Goal: Task Accomplishment & Management: Manage account settings

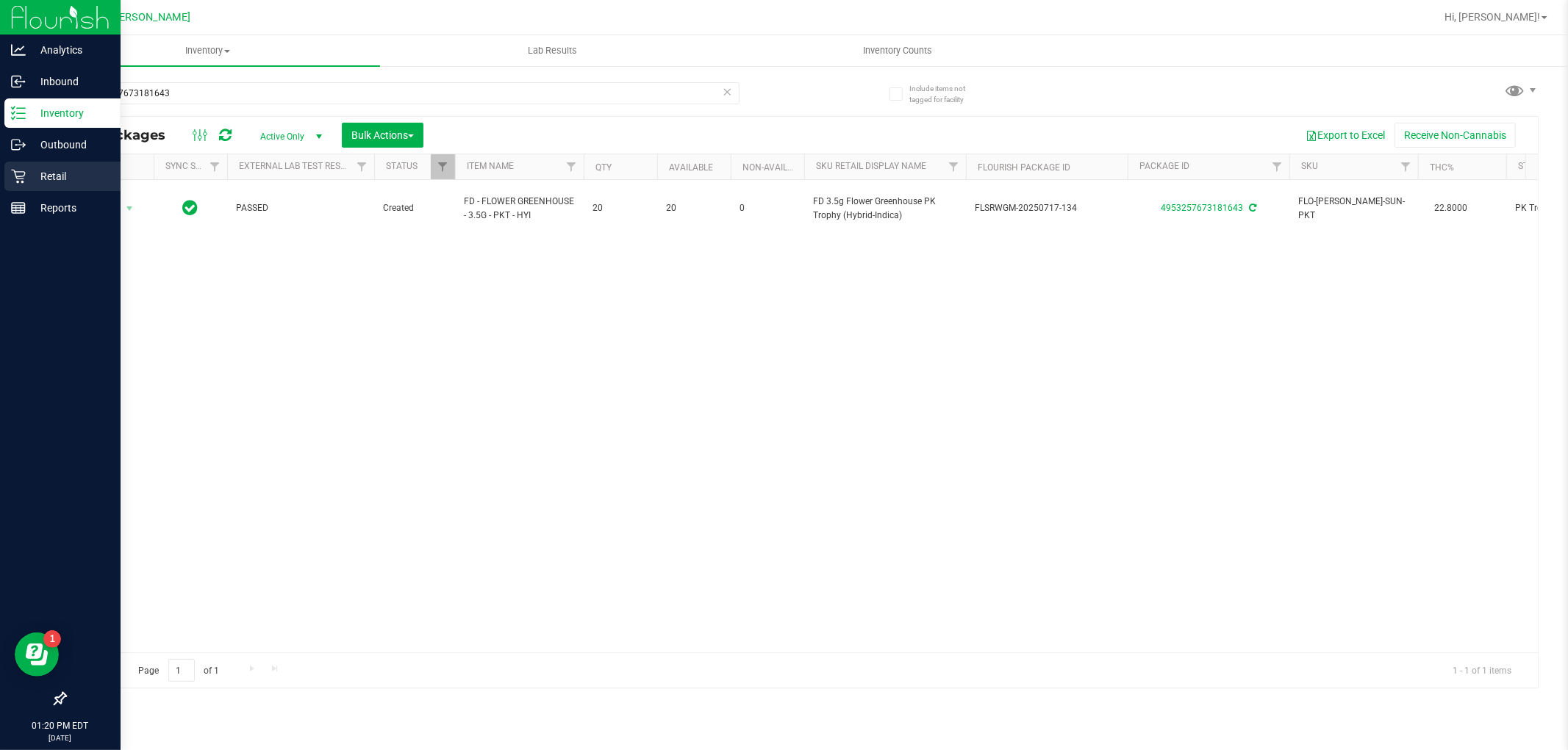
click at [28, 169] on p "Retail" at bounding box center [70, 177] width 88 height 18
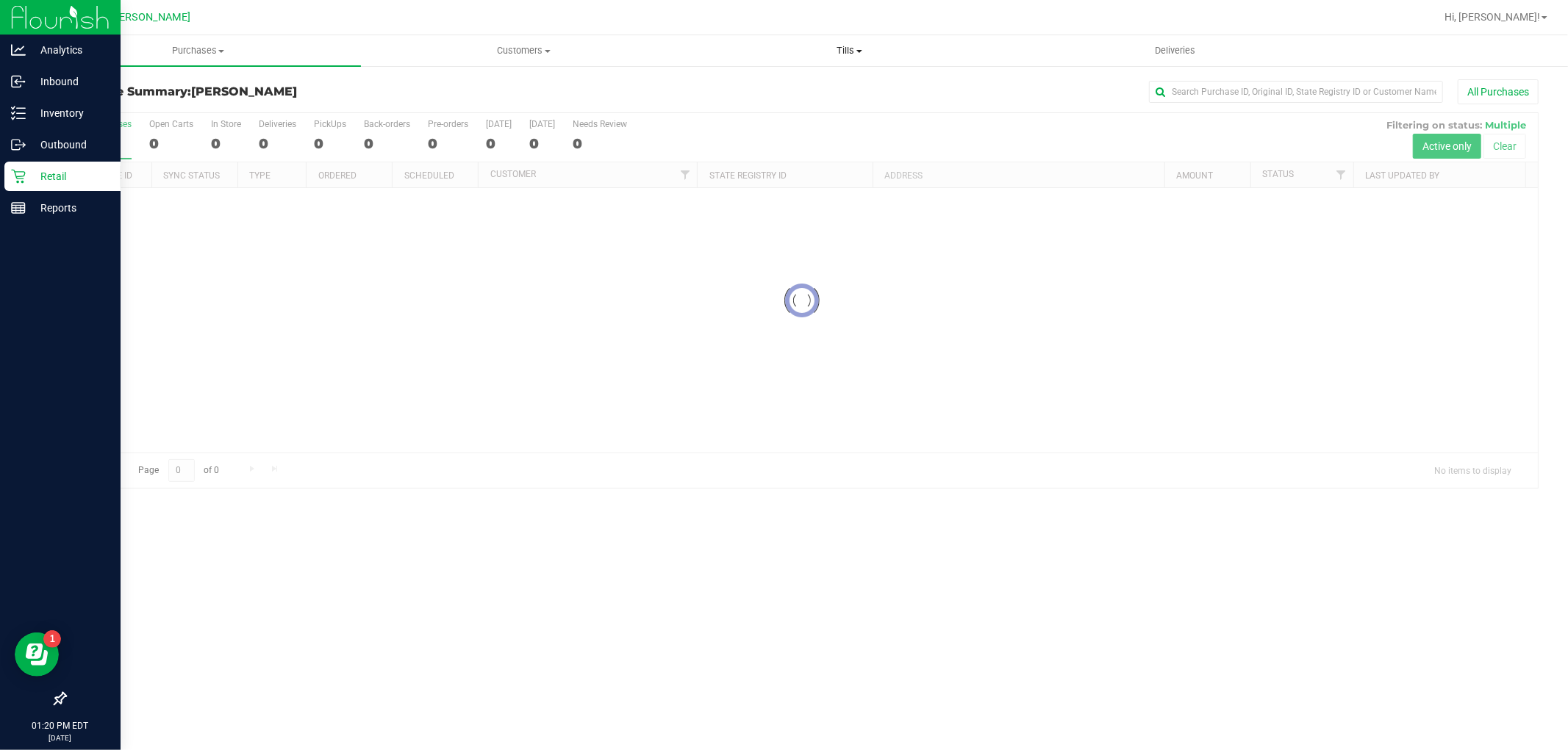
click at [841, 48] on span "Tills" at bounding box center [849, 51] width 324 height 13
click at [771, 82] on span "Manage tills" at bounding box center [736, 88] width 99 height 13
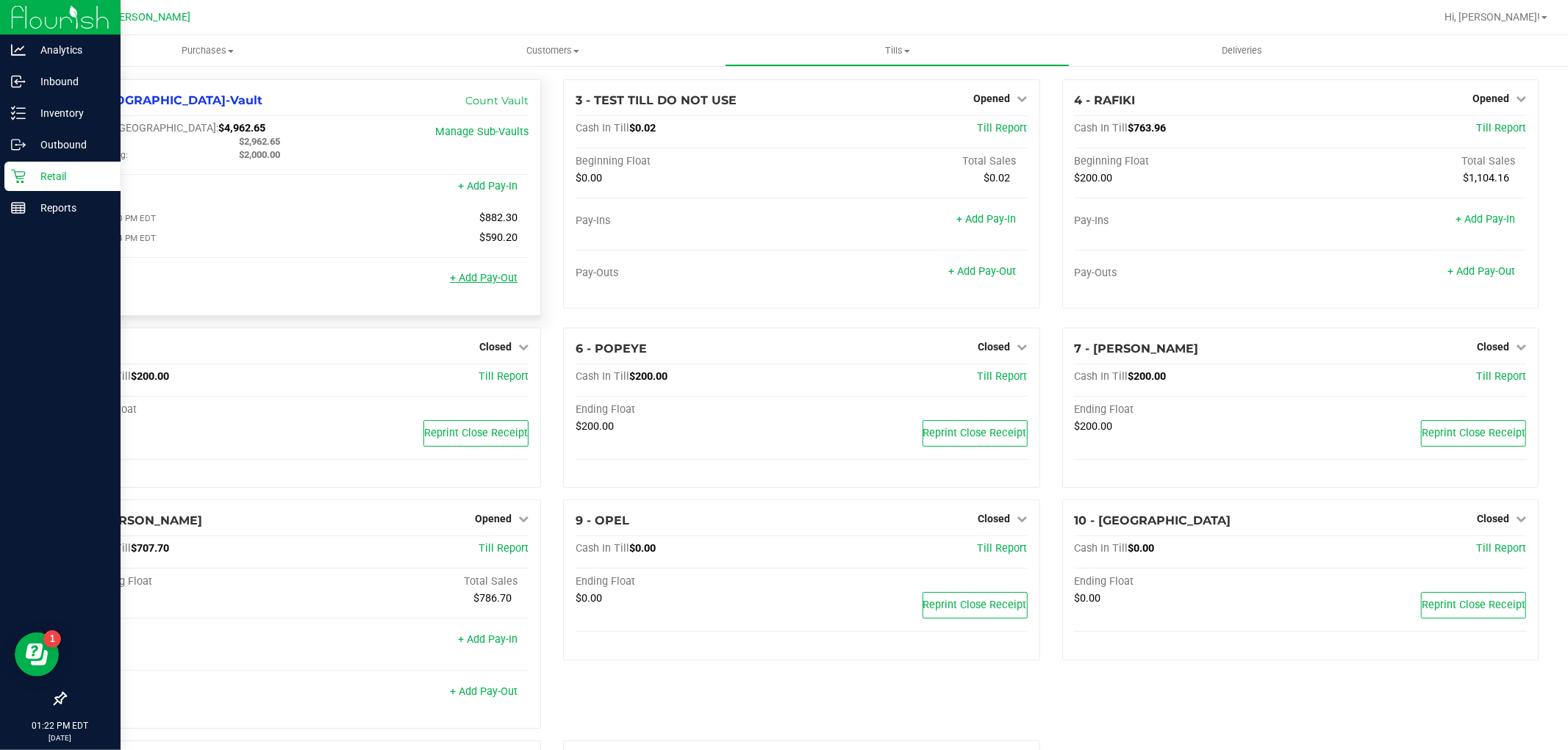
click at [474, 282] on link "+ Add Pay-Out" at bounding box center [483, 278] width 67 height 13
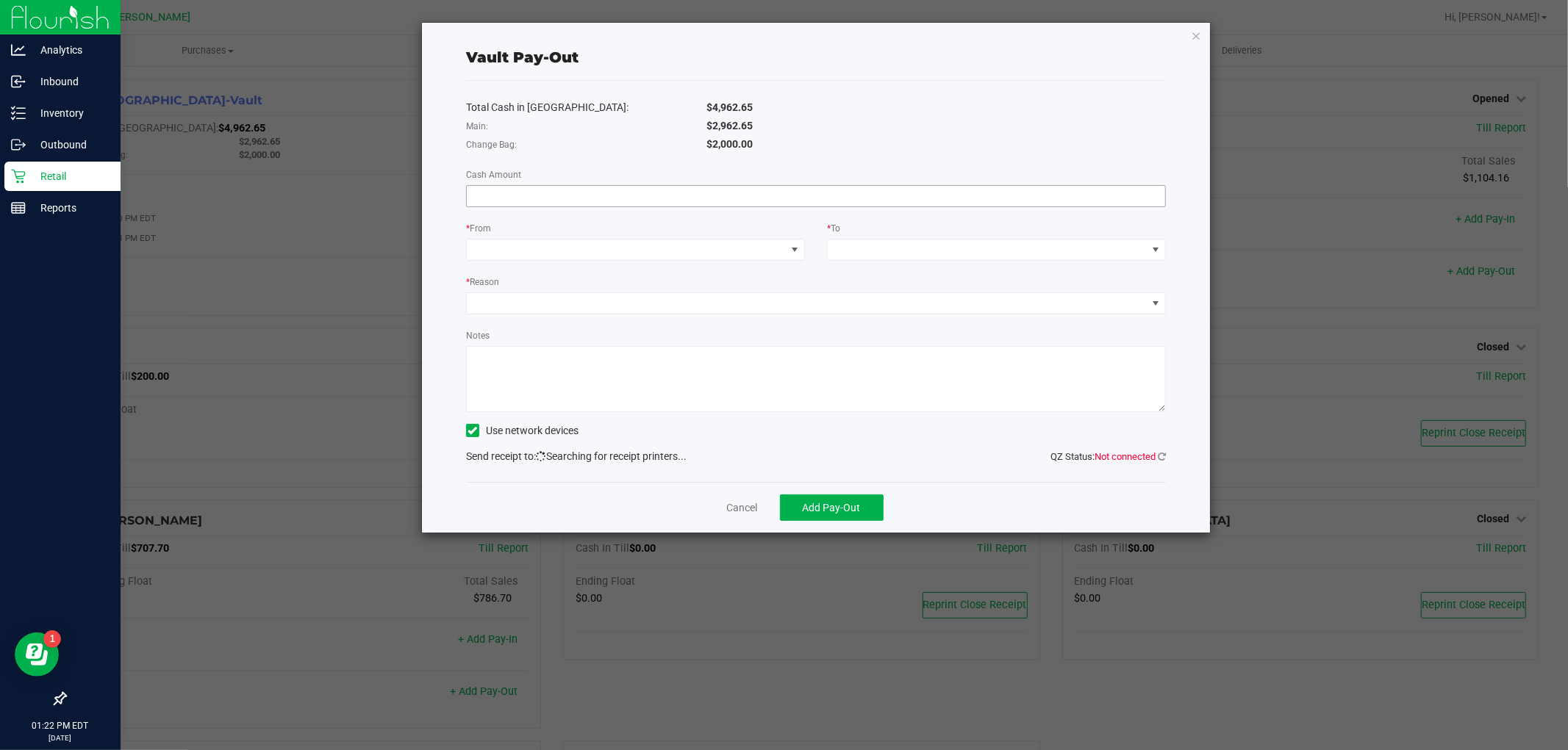
click at [679, 196] on input at bounding box center [816, 196] width 699 height 20
paste input
click at [689, 208] on div "Total Cash in [GEOGRAPHIC_DATA]: $4,962.65 Main: $2,962.65 Change Bag: $2,000.0…" at bounding box center [816, 281] width 700 height 401
click at [694, 195] on input at bounding box center [816, 196] width 699 height 20
paste input "2962.65"
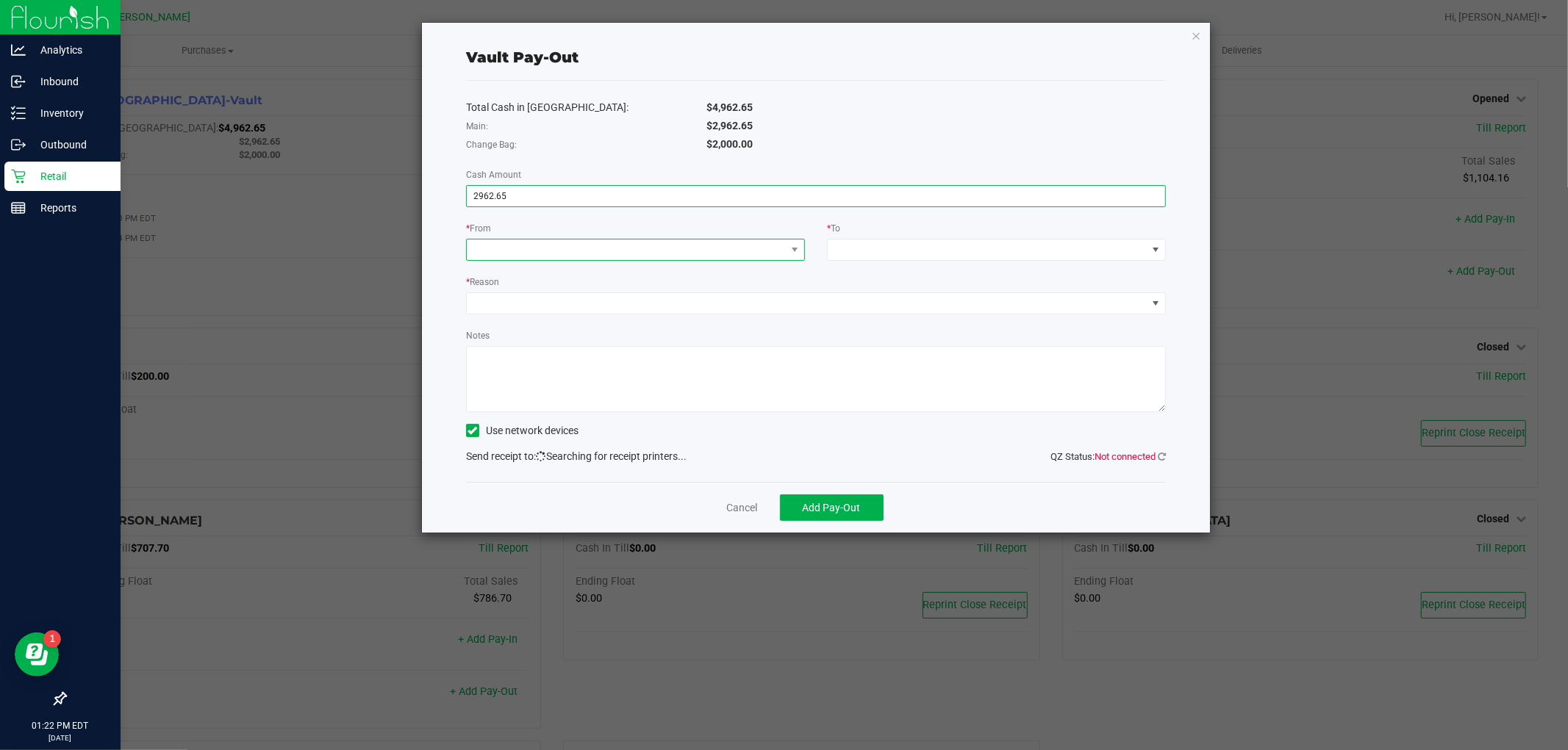
type input "$2,962.65"
click at [666, 241] on span at bounding box center [627, 250] width 319 height 20
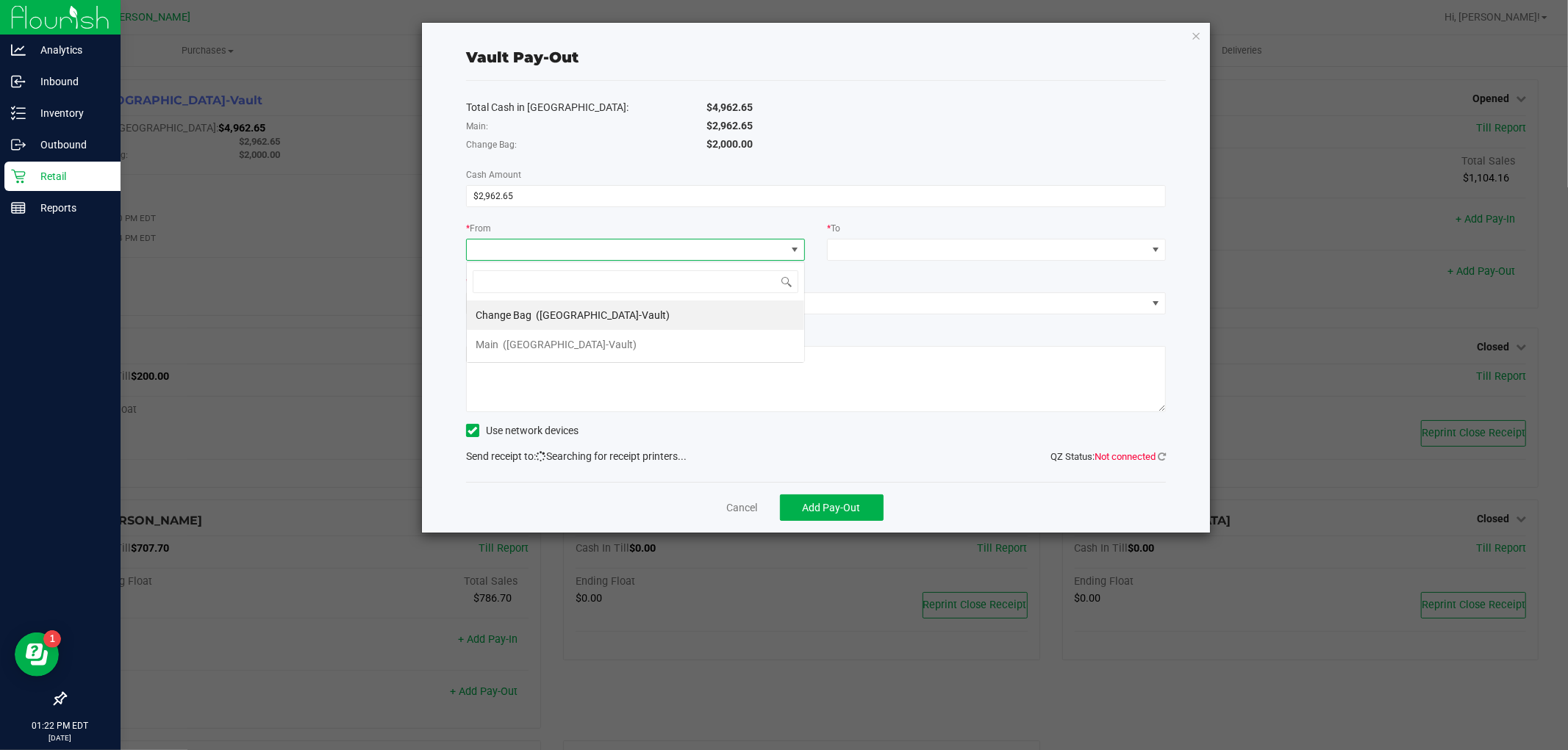
scroll to position [22, 339]
click at [593, 342] on li "Main ([GEOGRAPHIC_DATA]-Vault)" at bounding box center [636, 344] width 337 height 29
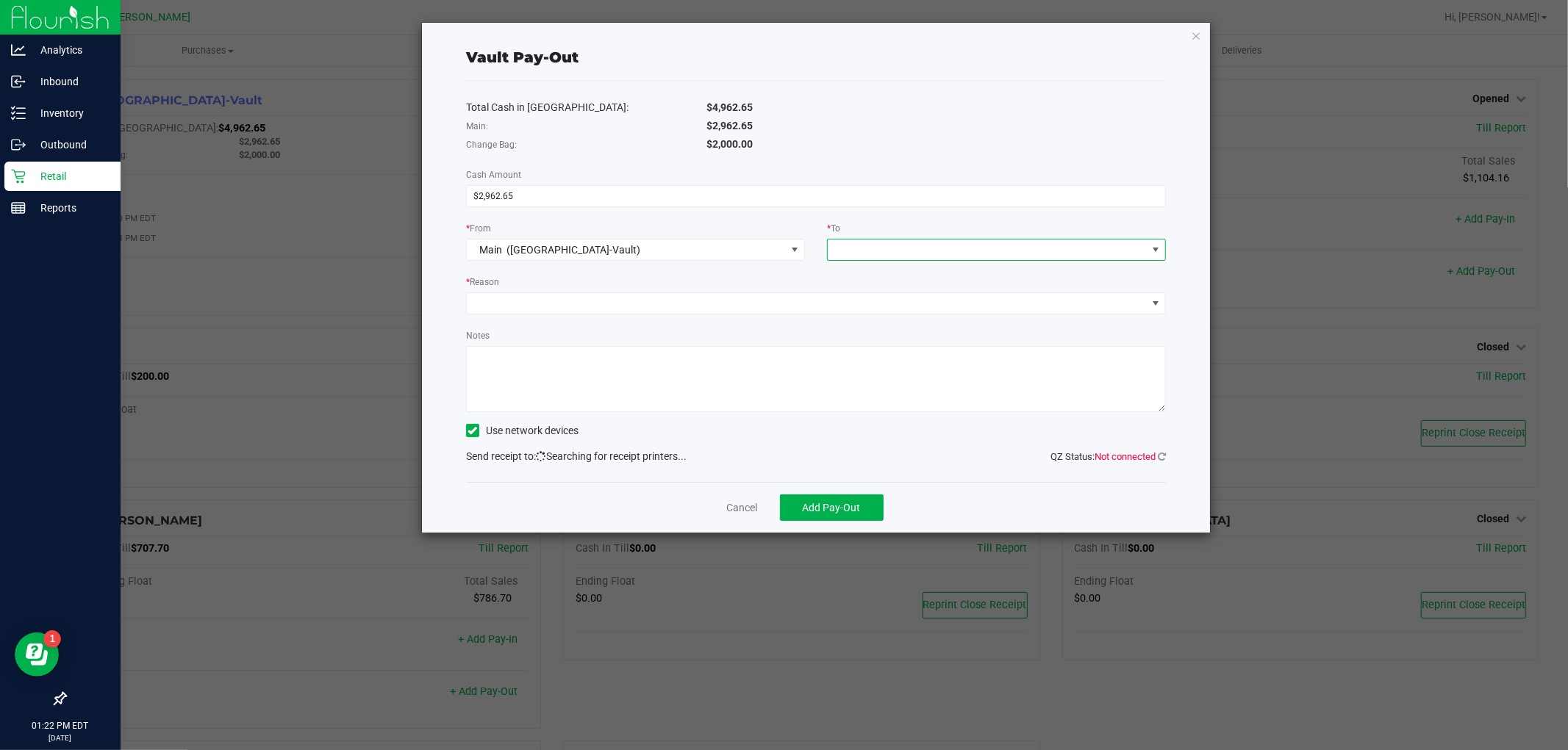
click at [929, 260] on span at bounding box center [987, 250] width 319 height 20
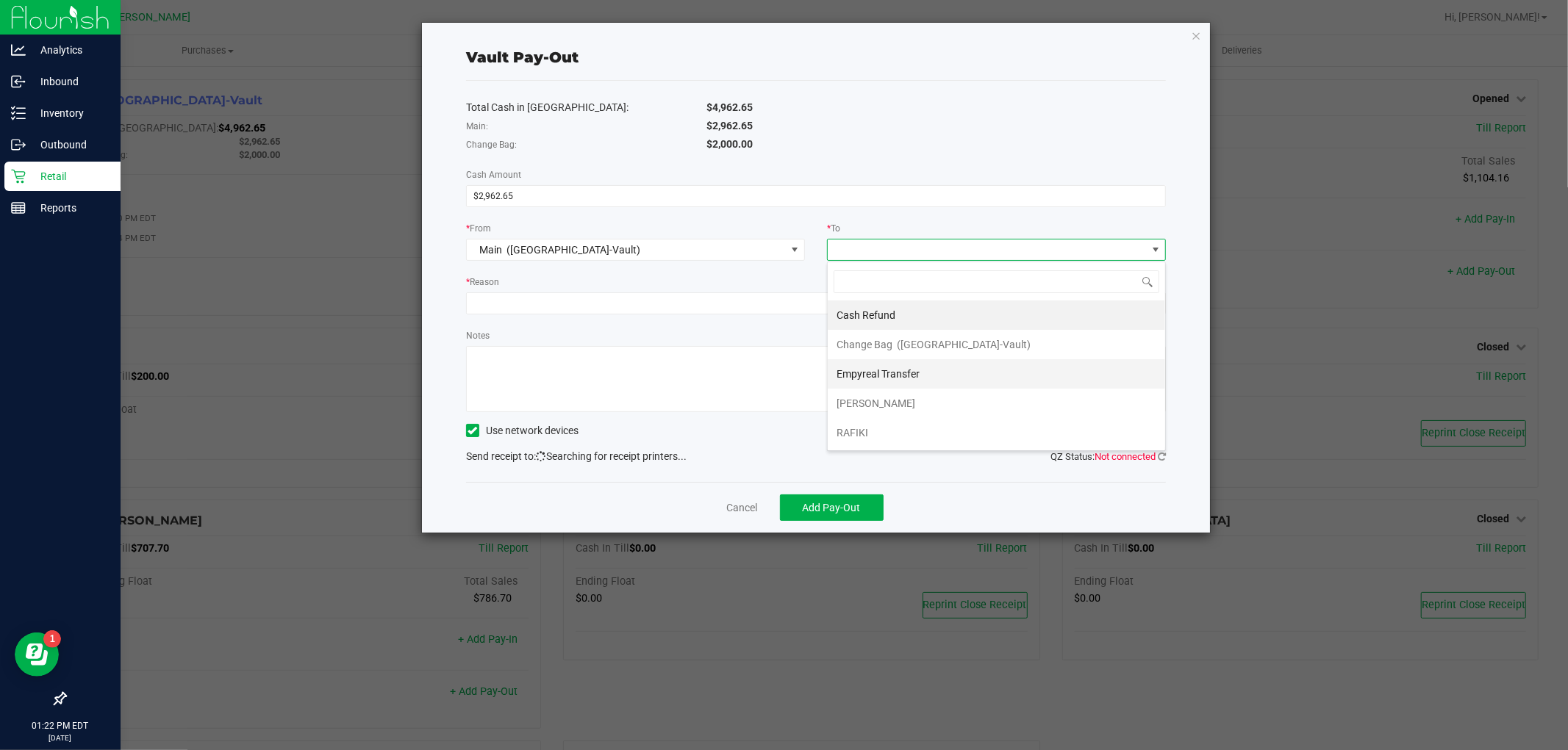
click at [865, 368] on span "Empyreal Transfer" at bounding box center [878, 374] width 83 height 12
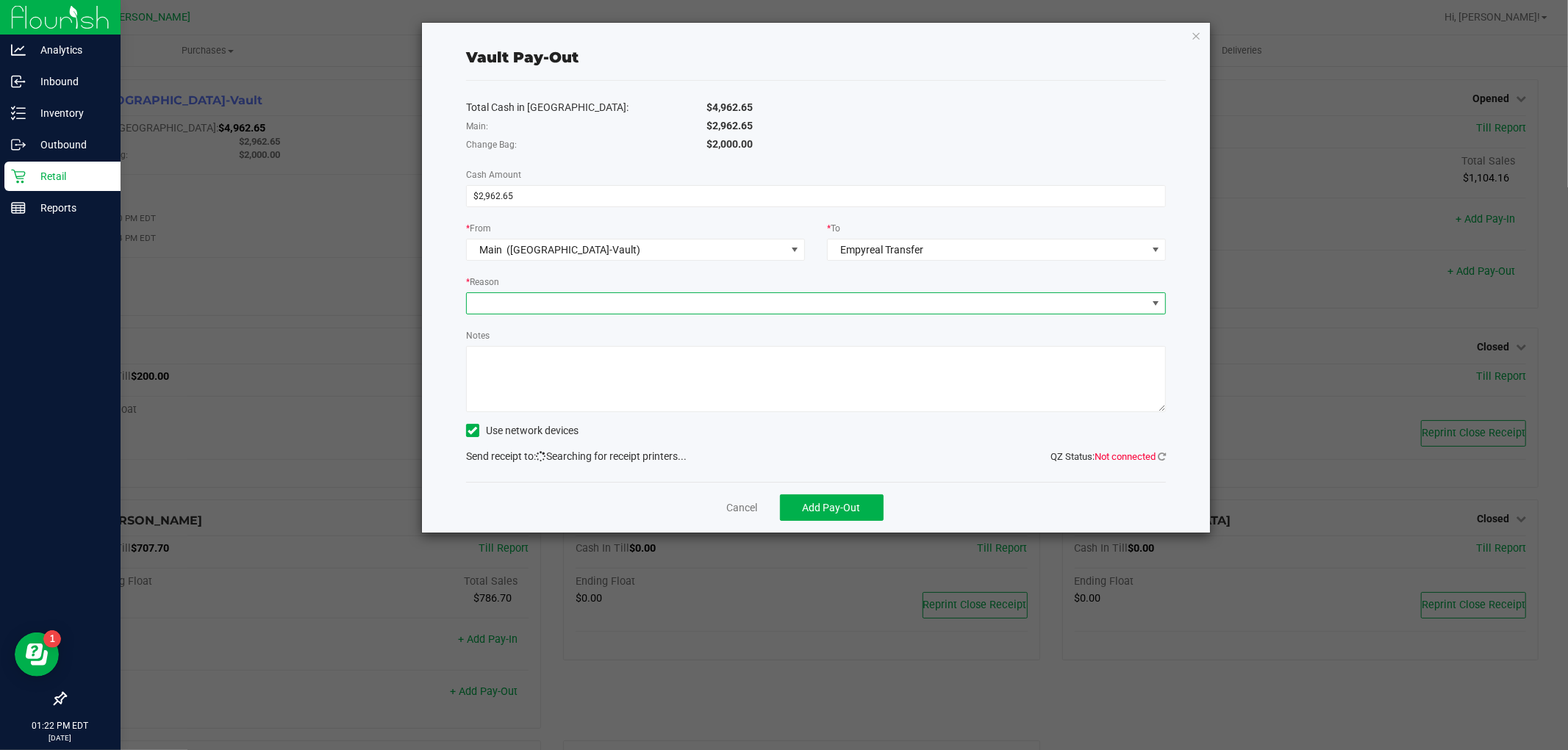
click at [709, 310] on span at bounding box center [806, 303] width 680 height 20
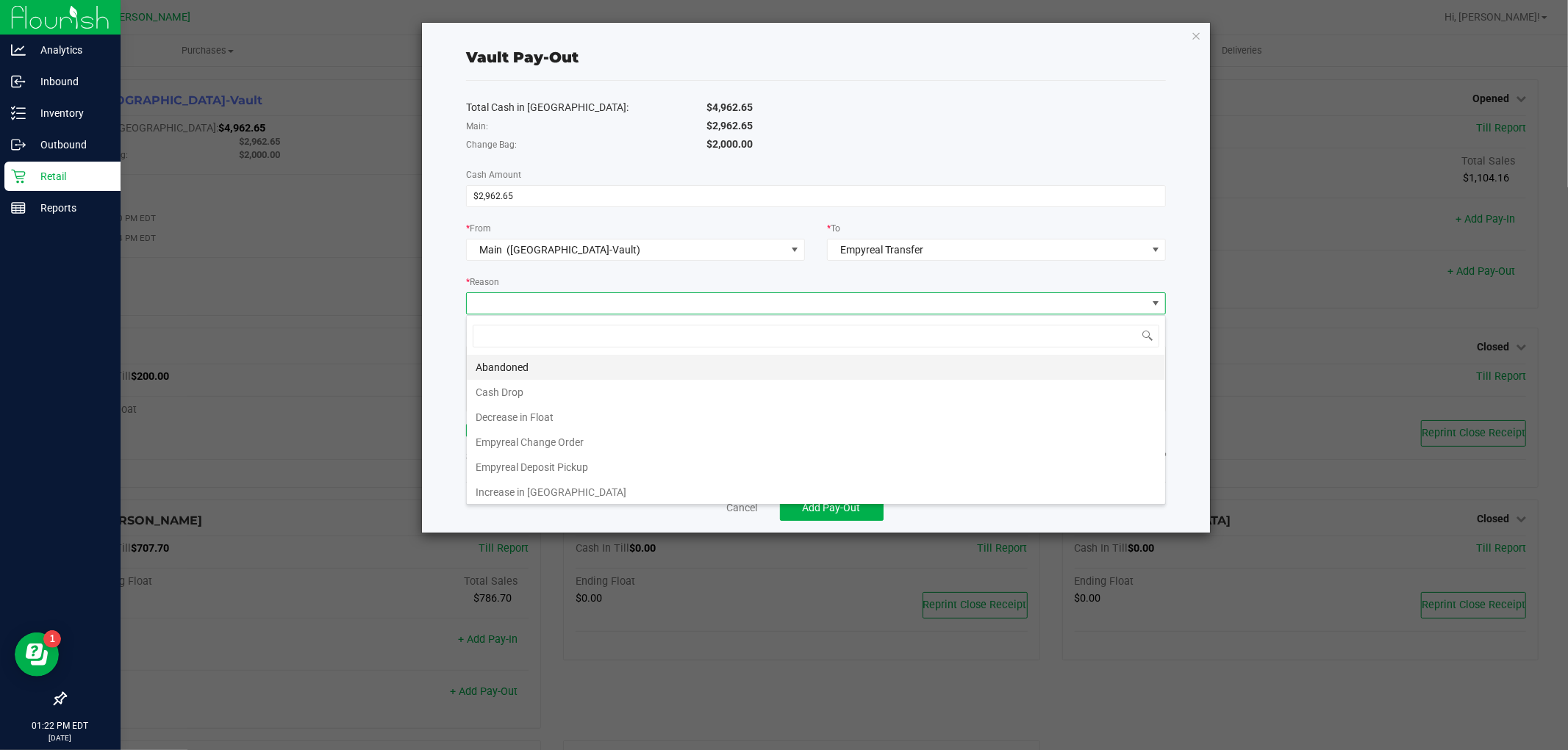
scroll to position [22, 700]
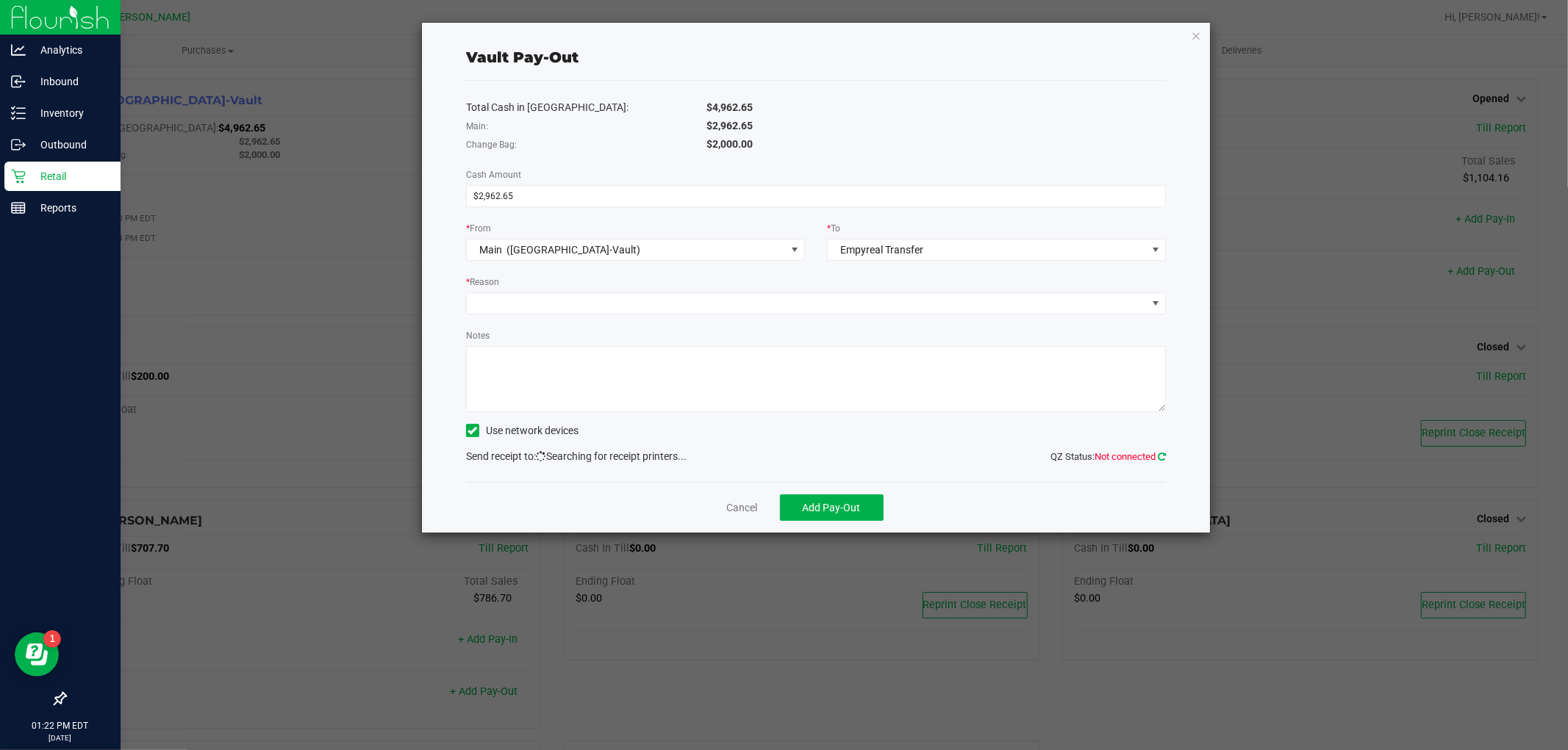
click at [1163, 456] on icon at bounding box center [1161, 456] width 8 height 10
click at [1160, 456] on icon at bounding box center [1161, 456] width 8 height 10
click at [1163, 457] on icon at bounding box center [1161, 457] width 11 height 10
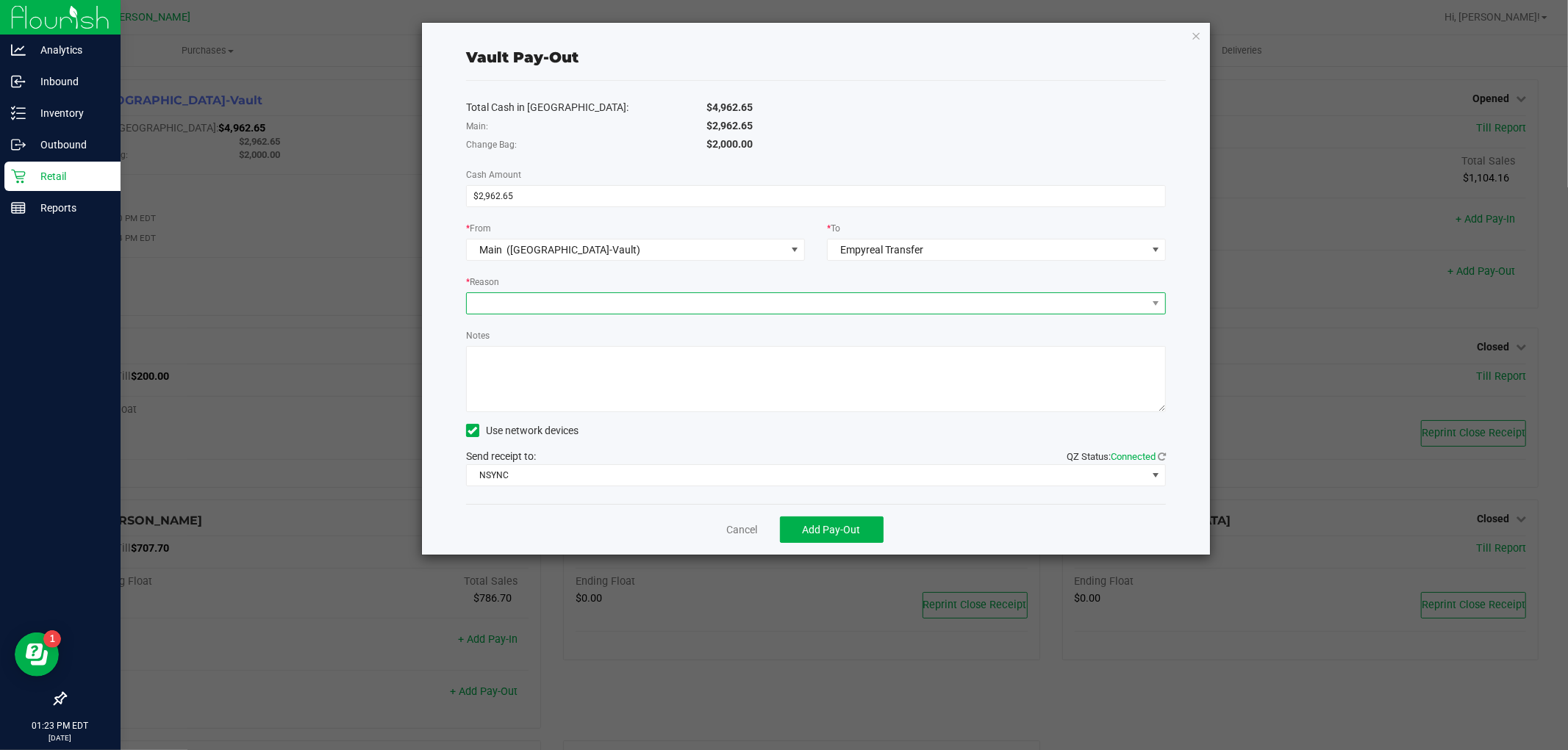
click at [568, 305] on span at bounding box center [806, 303] width 680 height 20
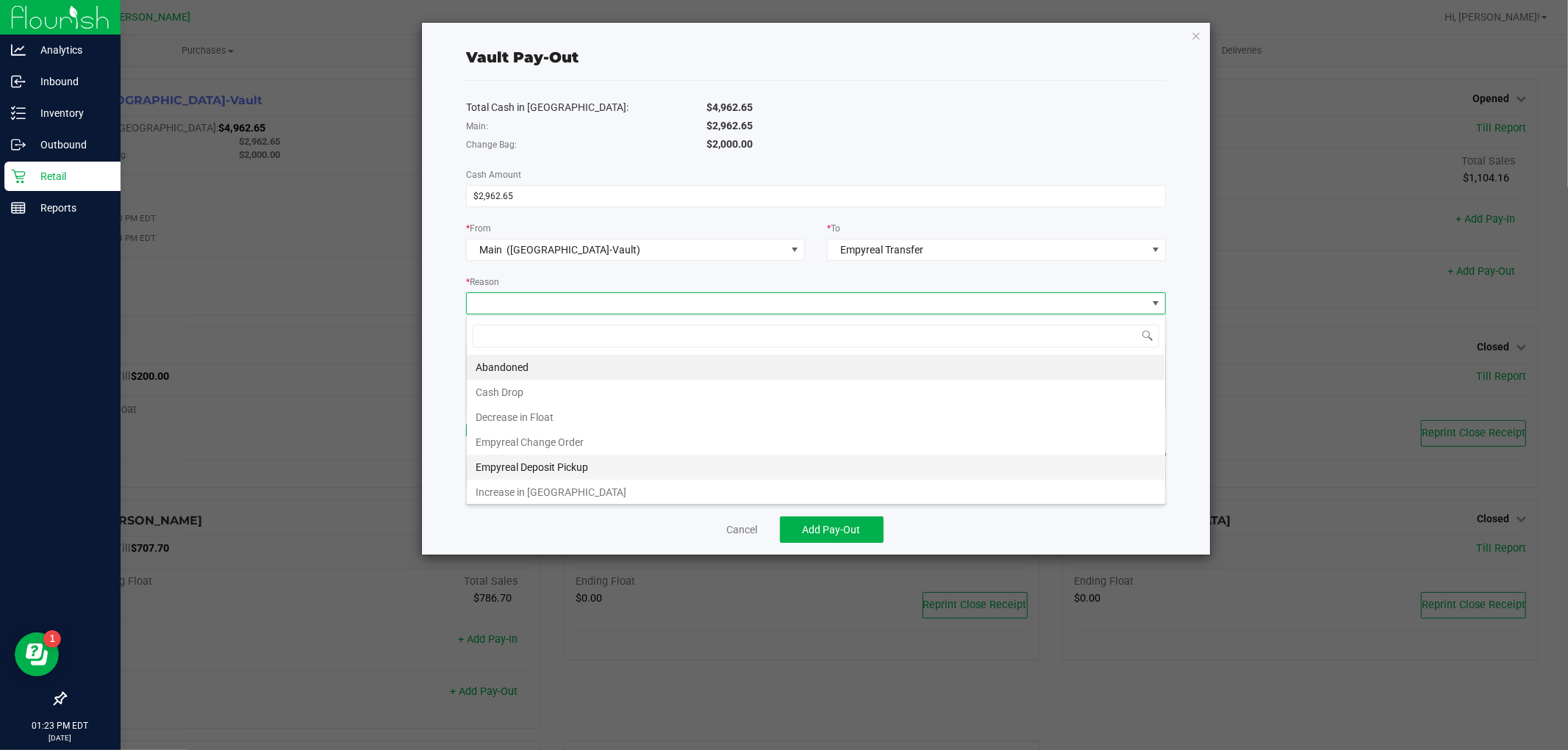
click at [506, 465] on li "Empyreal Deposit Pickup" at bounding box center [816, 467] width 699 height 25
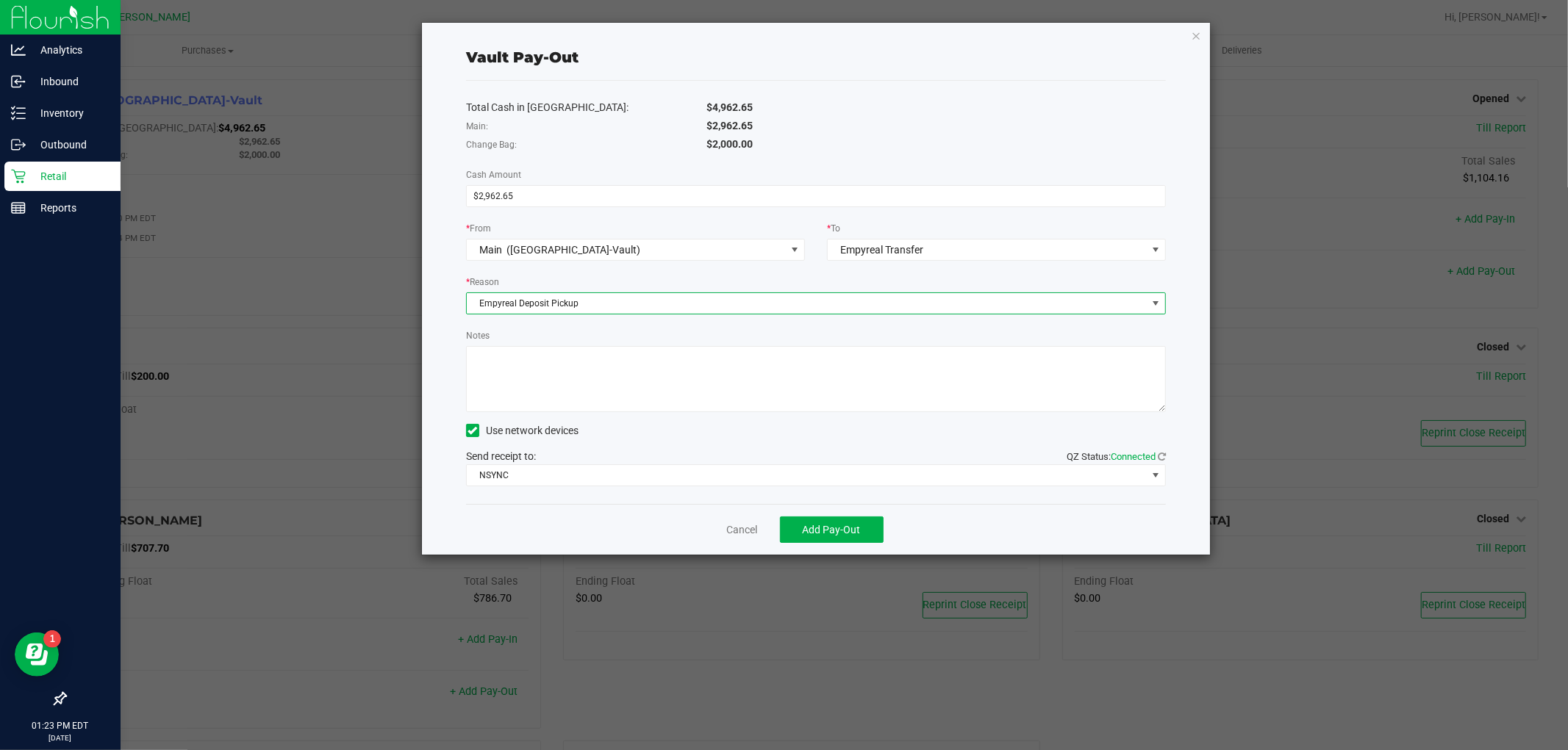
click at [572, 341] on div "Notes" at bounding box center [816, 369] width 700 height 85
click at [561, 362] on textarea "Notes" at bounding box center [816, 379] width 700 height 66
paste textarea "2,962.65"
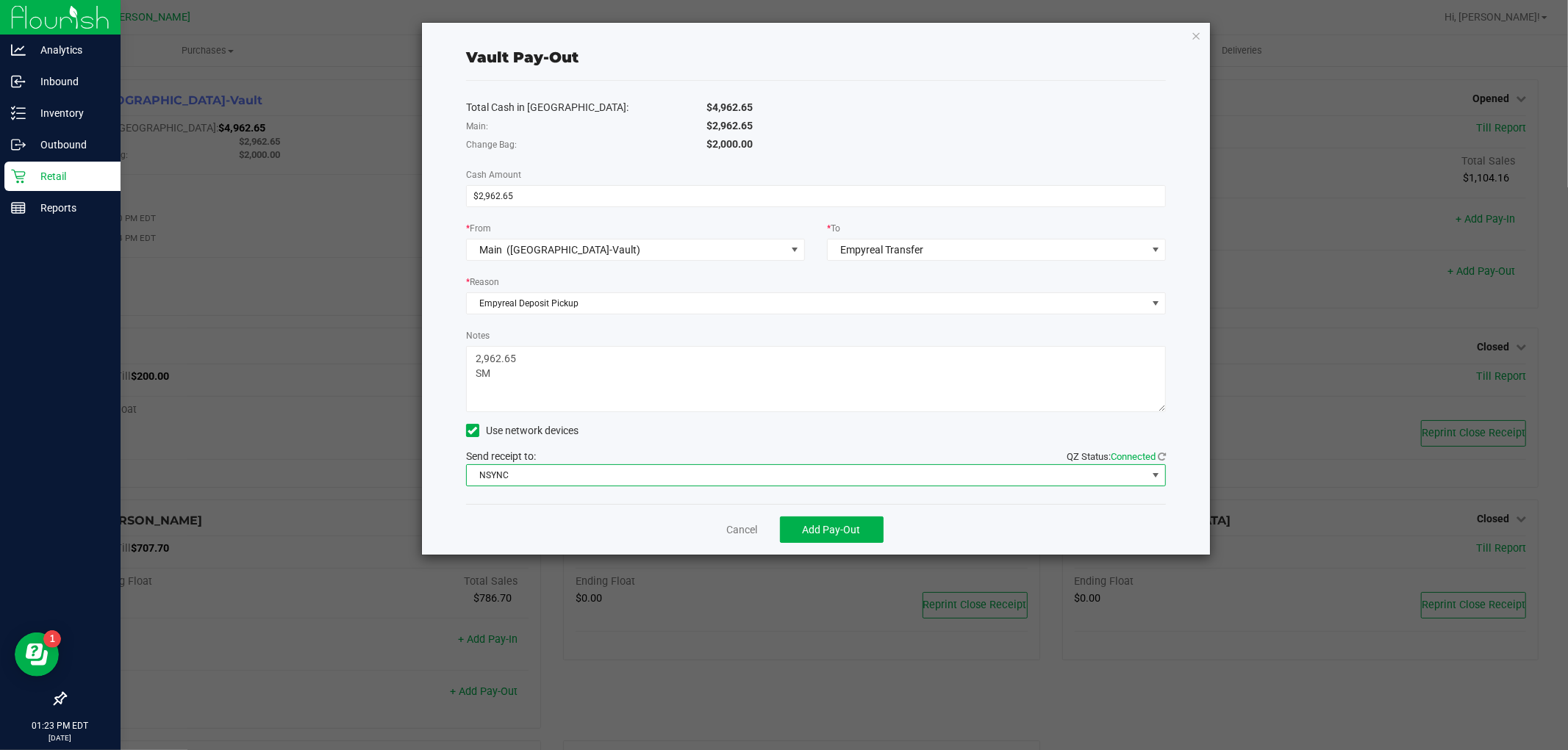
click at [584, 483] on span "NSYNC" at bounding box center [806, 475] width 680 height 20
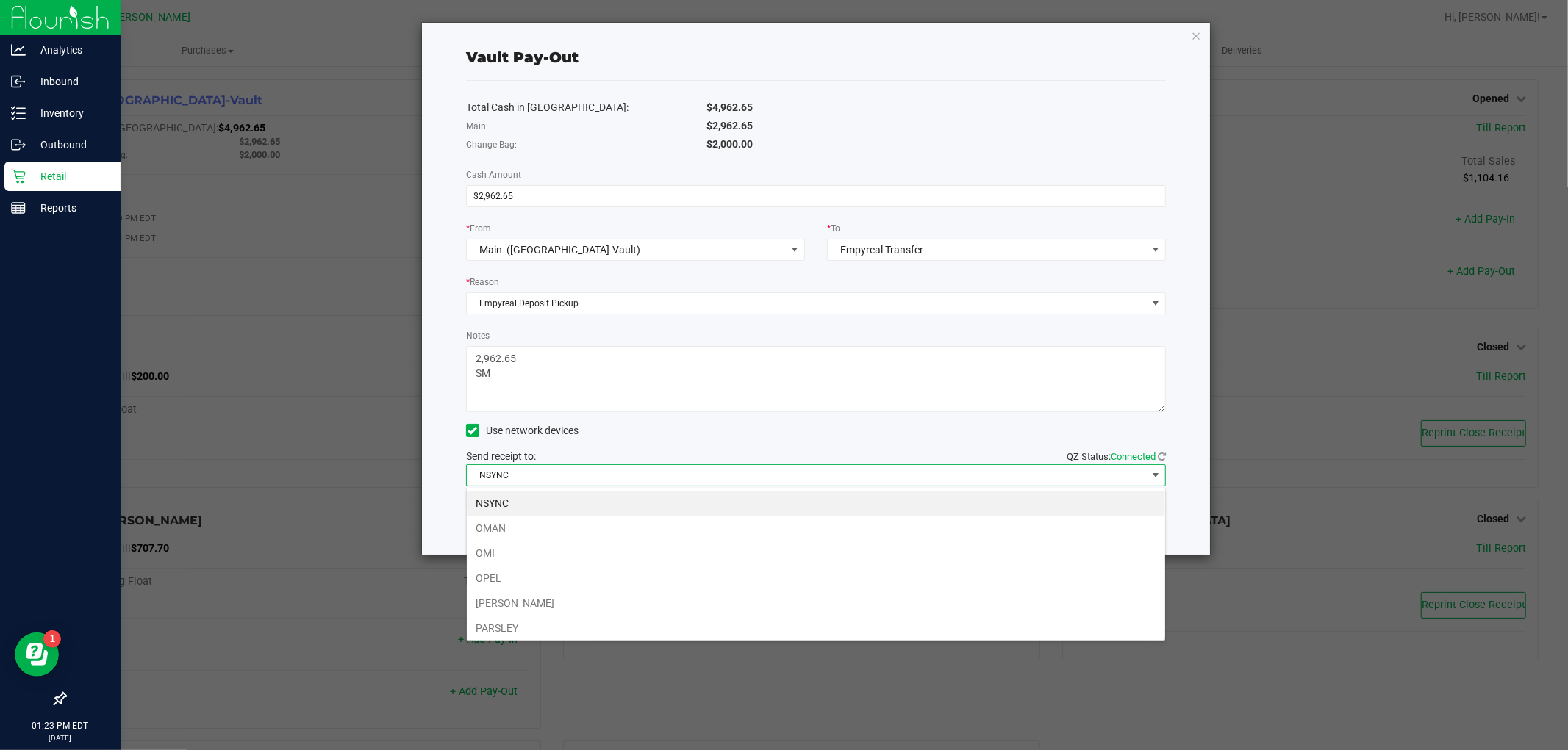
click at [577, 388] on textarea "Notes" at bounding box center [816, 379] width 700 height 66
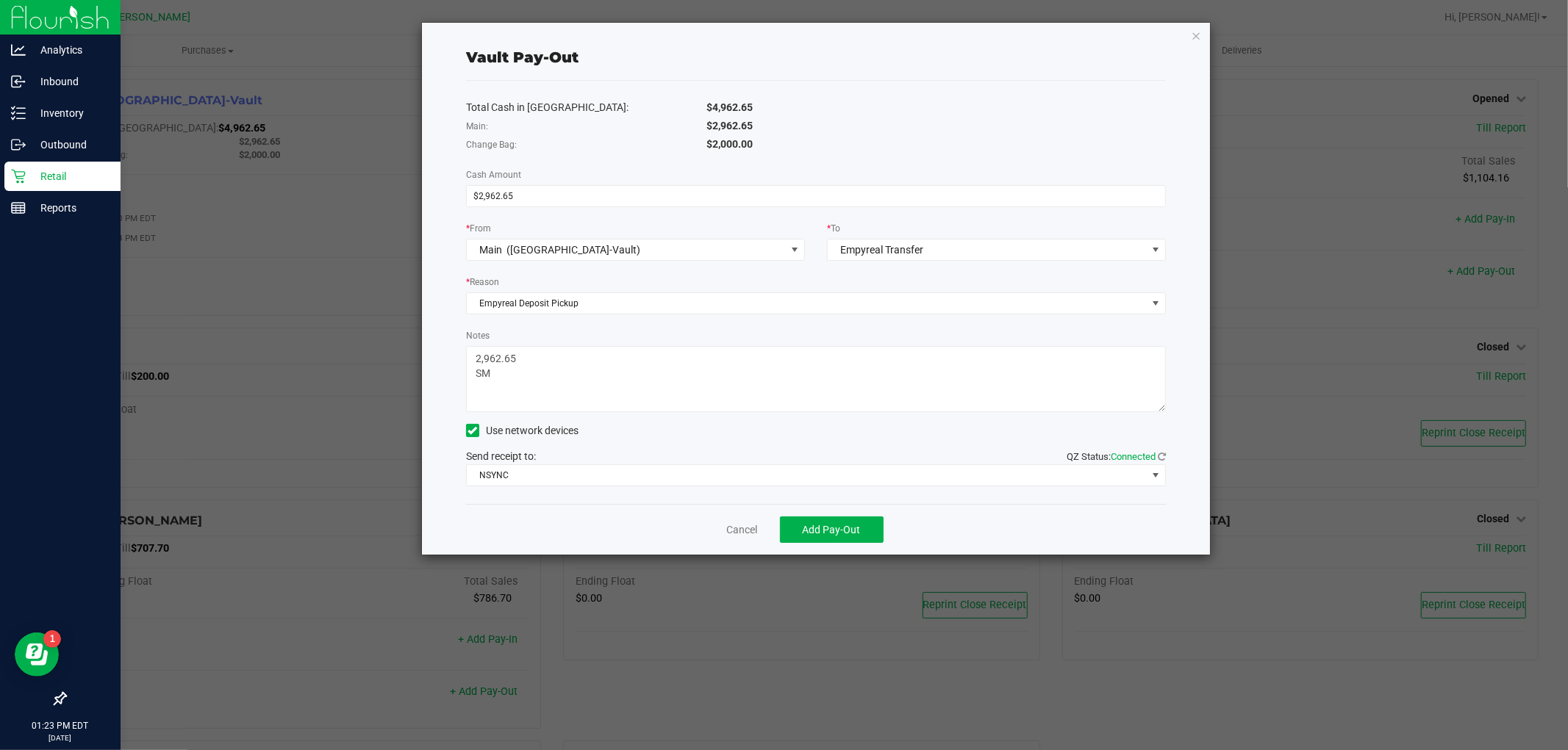
click at [577, 388] on textarea "Notes" at bounding box center [816, 379] width 700 height 66
click at [643, 427] on div "Use network devices" at bounding box center [816, 430] width 700 height 22
click at [800, 479] on span "NSYNC" at bounding box center [806, 475] width 680 height 20
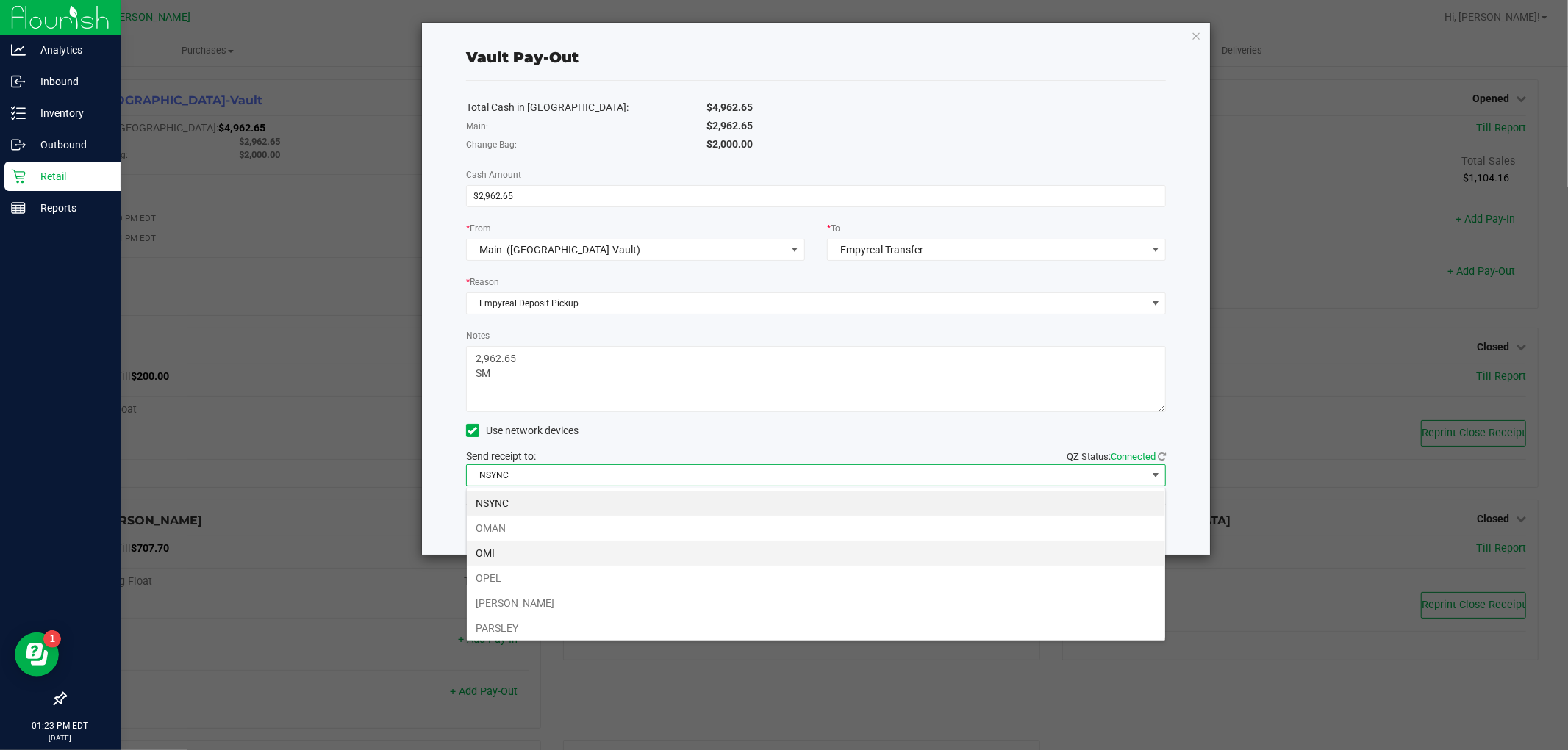
click at [526, 555] on li "OMI" at bounding box center [816, 553] width 699 height 25
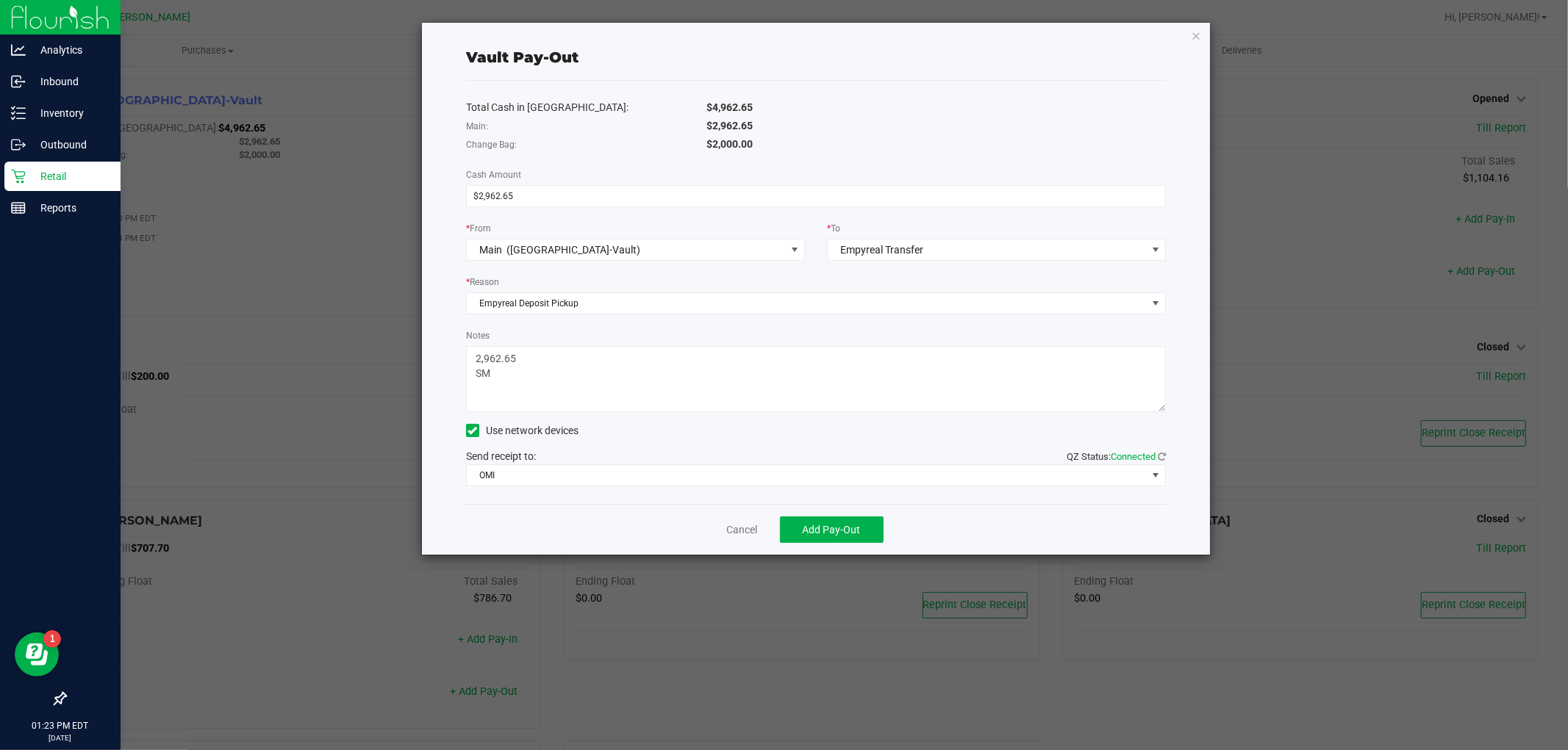
click at [530, 378] on textarea "Notes" at bounding box center [816, 379] width 700 height 66
type textarea "2,962.65"
click at [840, 532] on span "Add Pay-Out" at bounding box center [831, 530] width 58 height 12
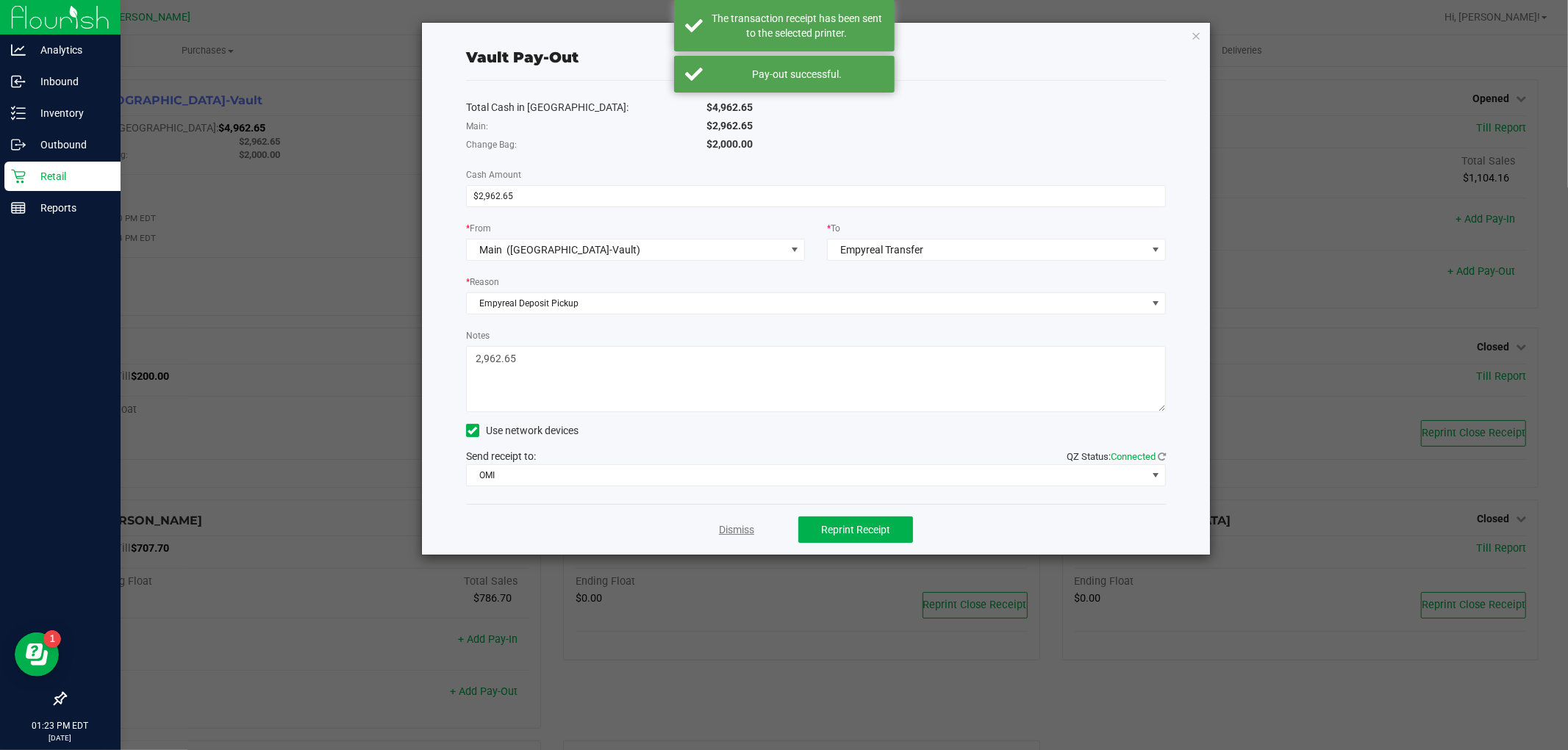
click at [741, 531] on link "Dismiss" at bounding box center [736, 530] width 35 height 16
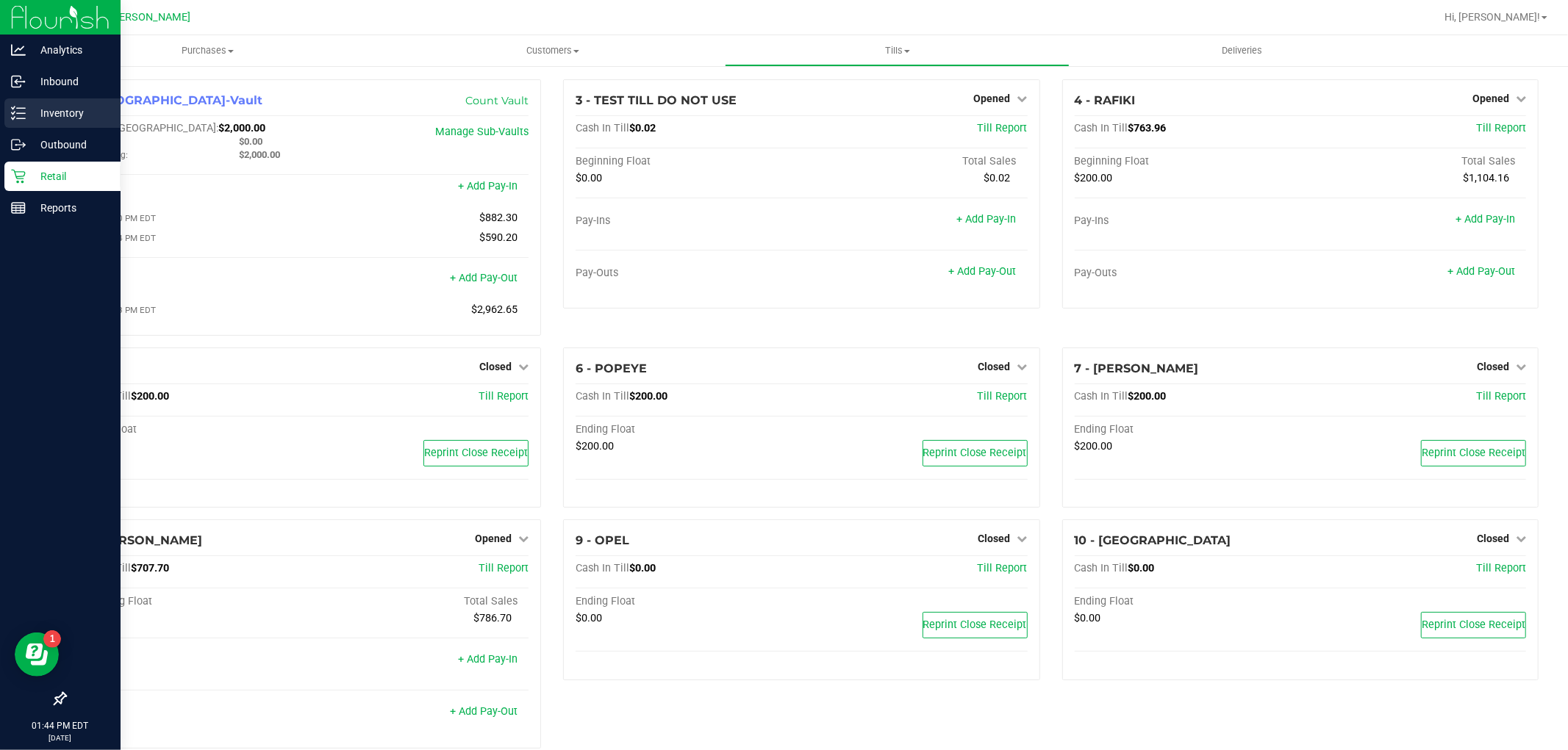
click at [56, 121] on p "Inventory" at bounding box center [70, 113] width 88 height 18
